Goal: Task Accomplishment & Management: Manage account settings

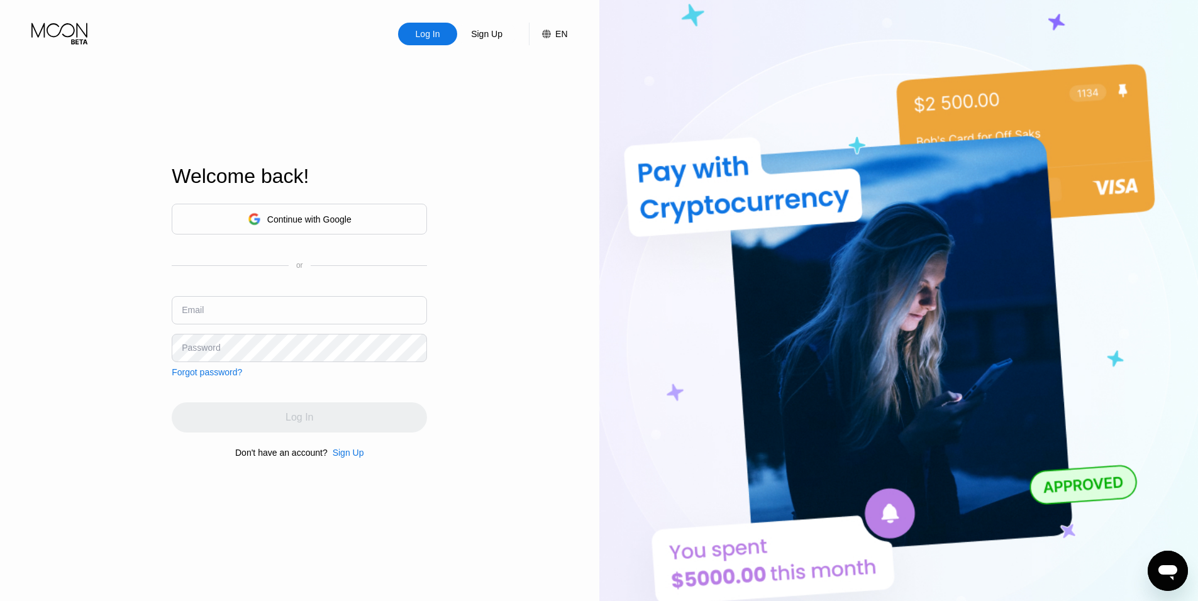
click at [307, 223] on div "Continue with Google" at bounding box center [309, 219] width 84 height 10
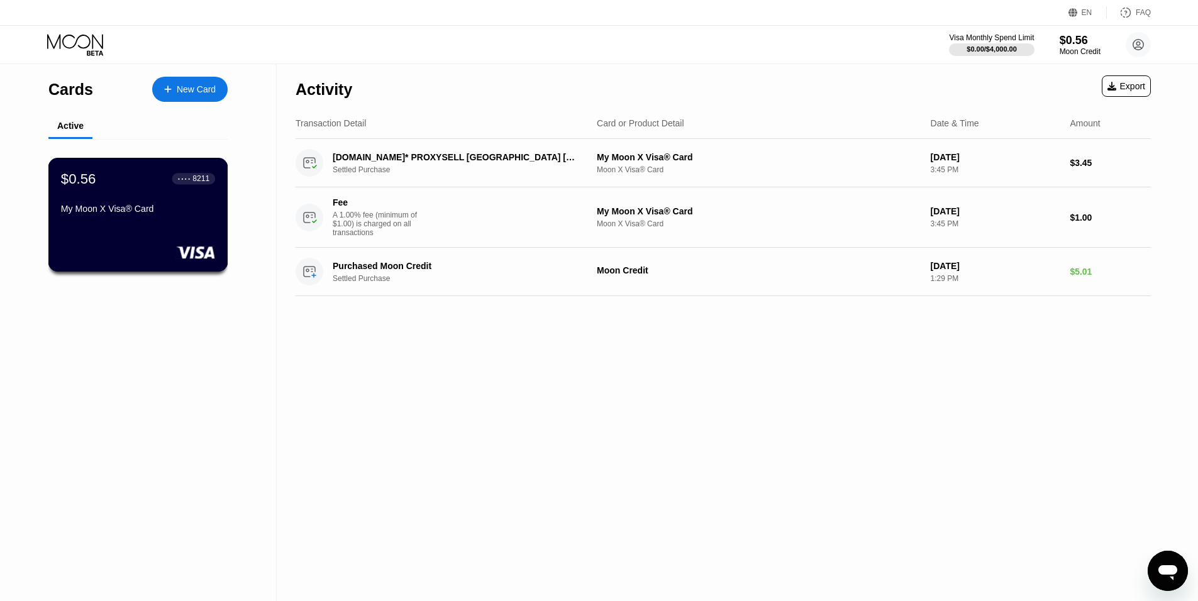
click at [184, 214] on div "My Moon X Visa® Card" at bounding box center [138, 209] width 154 height 10
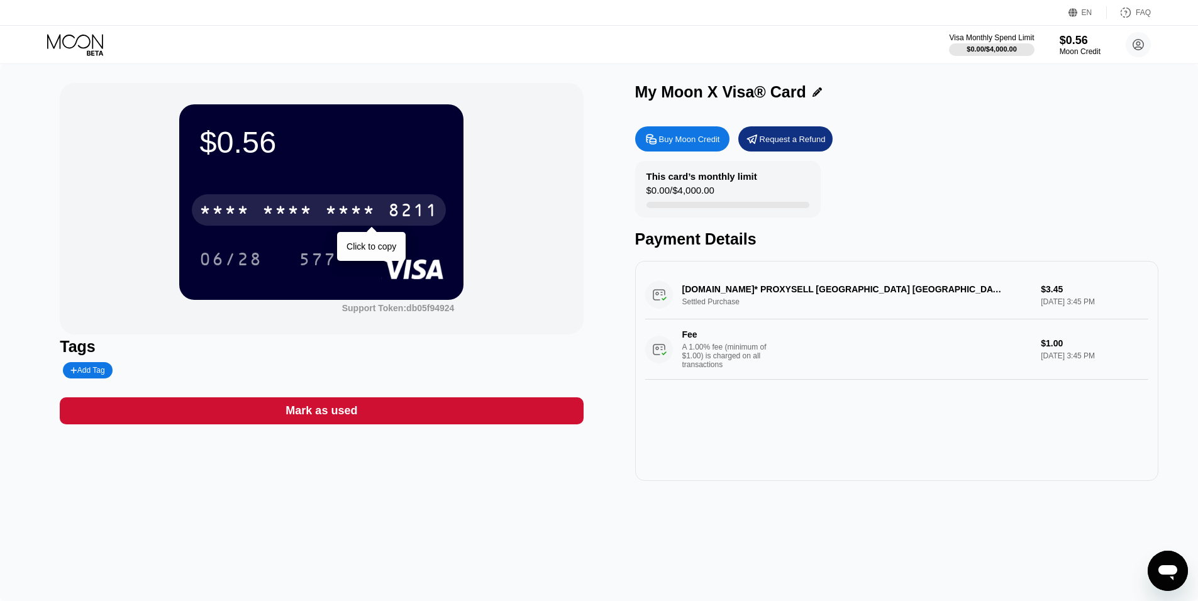
click at [358, 210] on div "* * * *" at bounding box center [350, 212] width 50 height 20
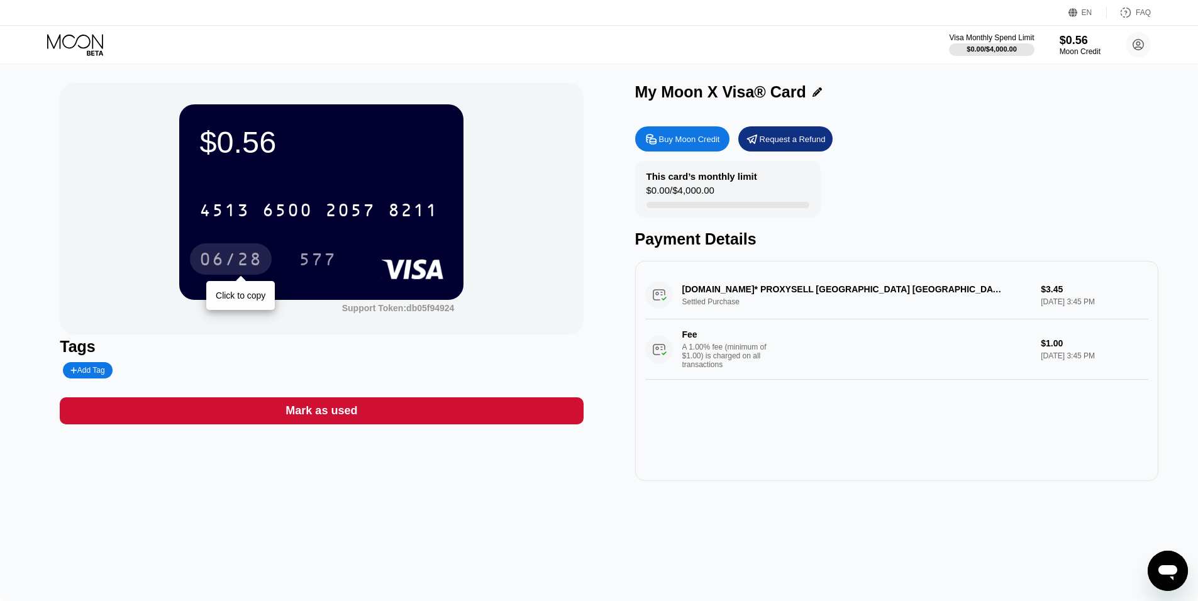
click at [233, 260] on div "06/28" at bounding box center [230, 261] width 63 height 20
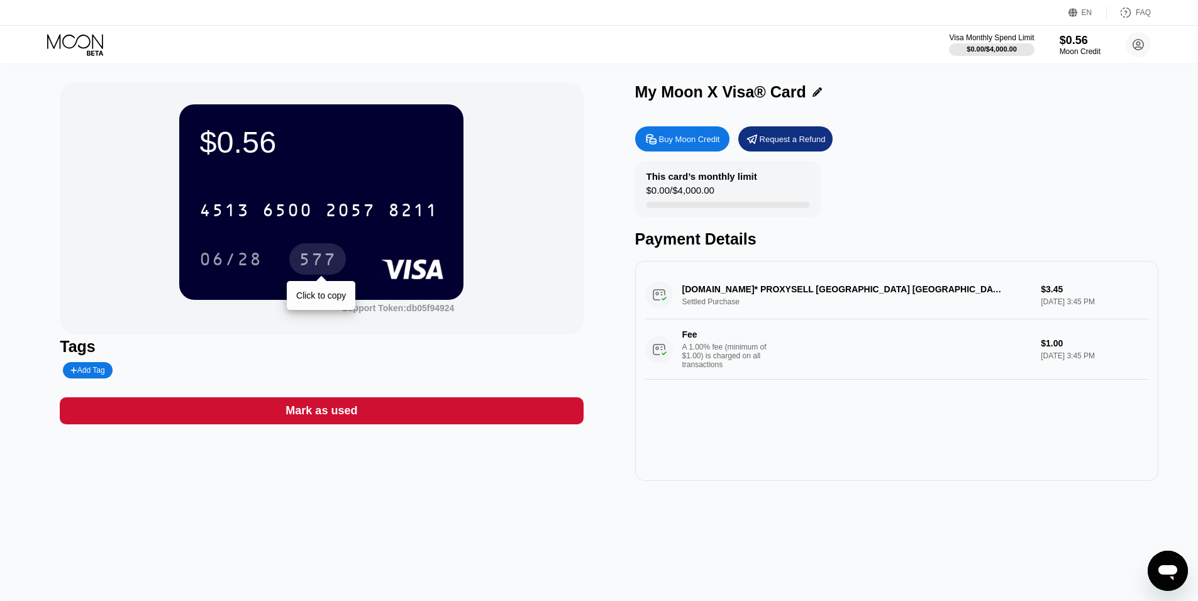
click at [320, 263] on div "577" at bounding box center [318, 261] width 38 height 20
